Goal: Task Accomplishment & Management: Complete application form

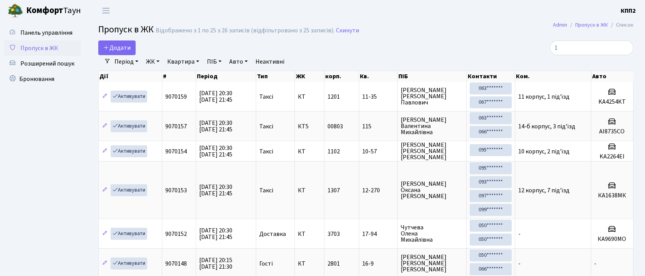
select select "25"
type input "1"
click at [127, 52] on link "Додати" at bounding box center [116, 47] width 37 height 15
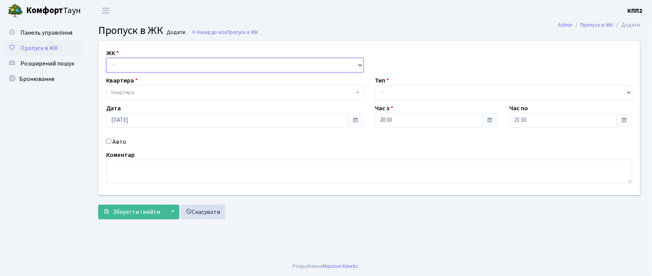
drag, startPoint x: 121, startPoint y: 64, endPoint x: 124, endPoint y: 67, distance: 4.4
click at [121, 64] on select "- КТ, вул. Регенераторна, 4 КТ2, просп. Соборності, 17 КТ3, вул. Березнева, 16 …" at bounding box center [235, 65] width 258 height 15
select select "271"
click at [106, 58] on select "- КТ, вул. Регенераторна, 4 КТ2, просп. Соборності, 17 КТ3, вул. Березнева, 16 …" at bounding box center [235, 65] width 258 height 15
select select
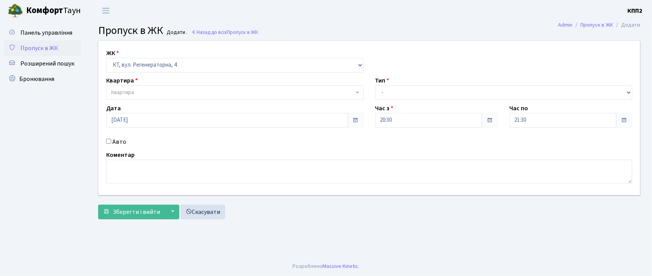
click at [131, 96] on span "Квартира" at bounding box center [235, 92] width 258 height 15
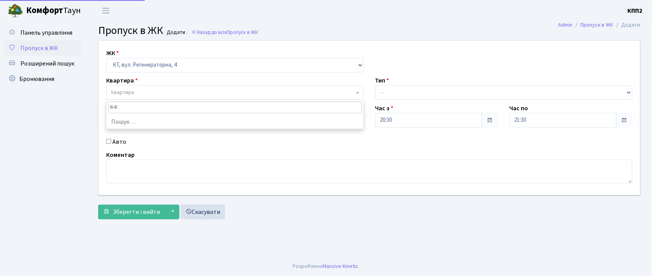
type input "6-65"
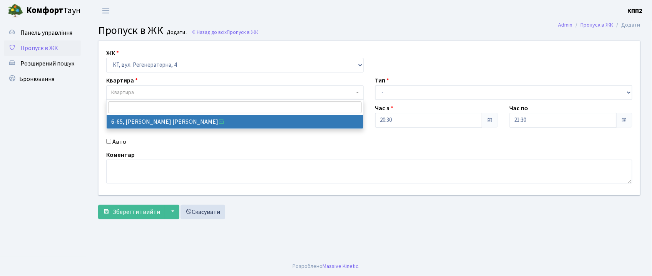
select select "5290"
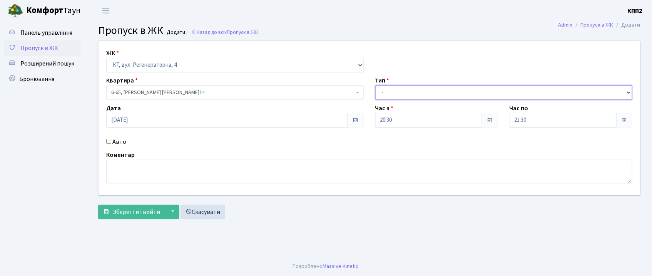
click at [421, 89] on select "- Доставка Таксі Гості Сервіс" at bounding box center [505, 92] width 258 height 15
select select "1"
click at [376, 85] on select "- Доставка Таксі Гості Сервіс" at bounding box center [505, 92] width 258 height 15
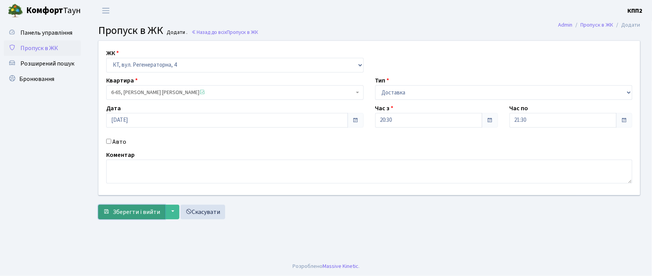
click at [110, 209] on button "Зберегти і вийти" at bounding box center [131, 212] width 67 height 15
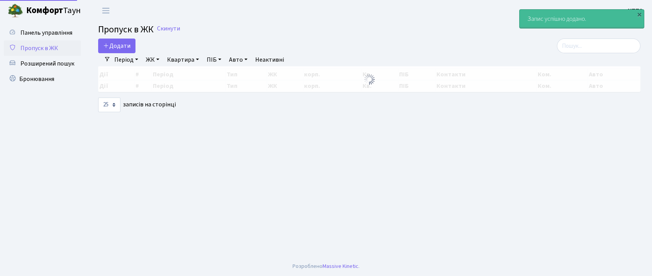
select select "25"
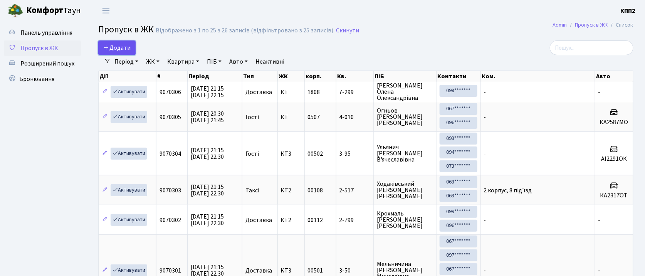
click at [116, 47] on span "Додати" at bounding box center [116, 48] width 27 height 8
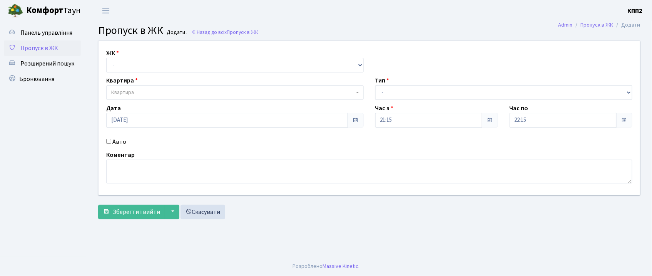
click at [108, 142] on input "Авто" at bounding box center [108, 141] width 5 height 5
checkbox input "true"
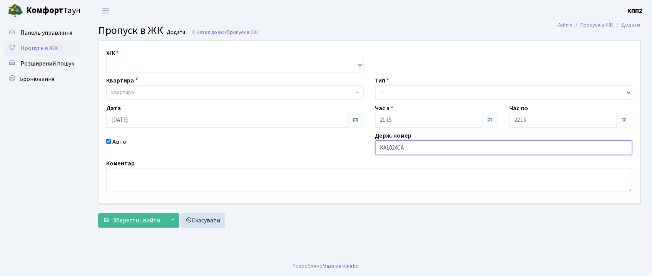
type input "КА1024СА"
drag, startPoint x: 137, startPoint y: 65, endPoint x: 138, endPoint y: 69, distance: 3.9
click at [137, 65] on select "- КТ, вул. Регенераторна, 4 КТ2, просп. Соборності, 17 КТ3, вул. Березнева, 16 …" at bounding box center [235, 65] width 258 height 15
select select "271"
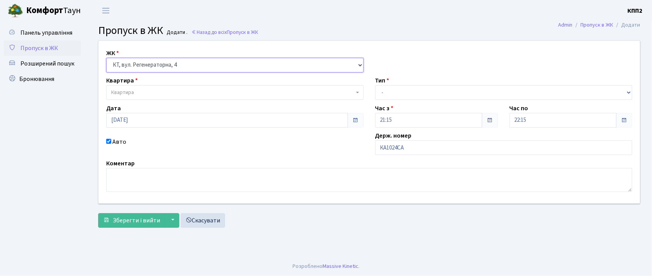
click at [106, 58] on select "- КТ, вул. Регенераторна, 4 КТ2, просп. Соборності, 17 КТ3, вул. Березнева, 16 …" at bounding box center [235, 65] width 258 height 15
select select
click at [151, 89] on span "Квартира" at bounding box center [232, 93] width 243 height 8
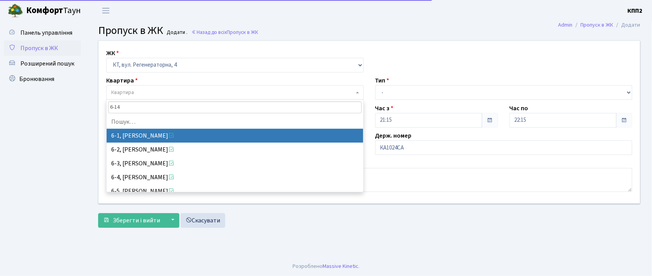
type input "6-140"
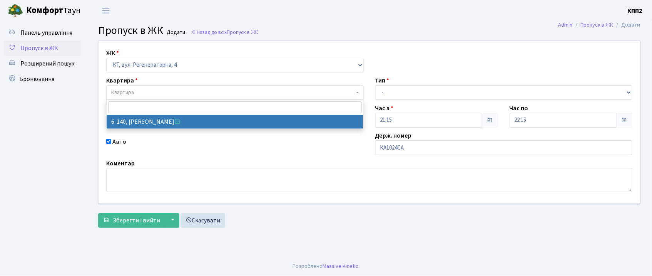
select select "5276"
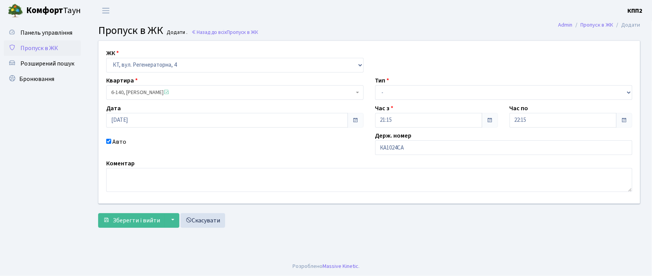
click at [514, 82] on div "Тип - Доставка Таксі Гості Сервіс" at bounding box center [504, 88] width 269 height 24
click at [512, 86] on select "- Доставка Таксі Гості Сервіс" at bounding box center [505, 92] width 258 height 15
select select "2"
click at [376, 85] on select "- Доставка Таксі Гості Сервіс" at bounding box center [505, 92] width 258 height 15
click at [149, 222] on span "Зберегти і вийти" at bounding box center [136, 220] width 47 height 8
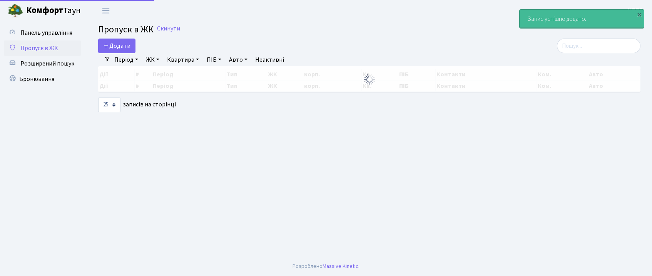
select select "25"
